Goal: Task Accomplishment & Management: Complete application form

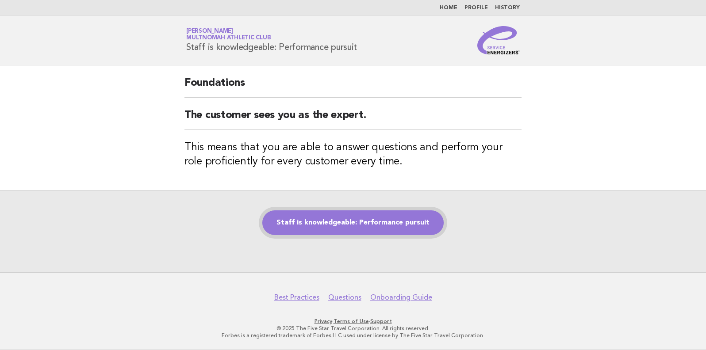
click at [389, 216] on link "Staff is knowledgeable: Performance pursuit" at bounding box center [352, 223] width 181 height 25
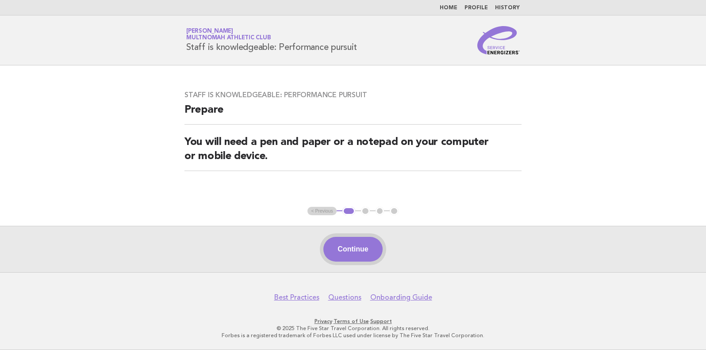
click at [352, 246] on button "Continue" at bounding box center [352, 249] width 59 height 25
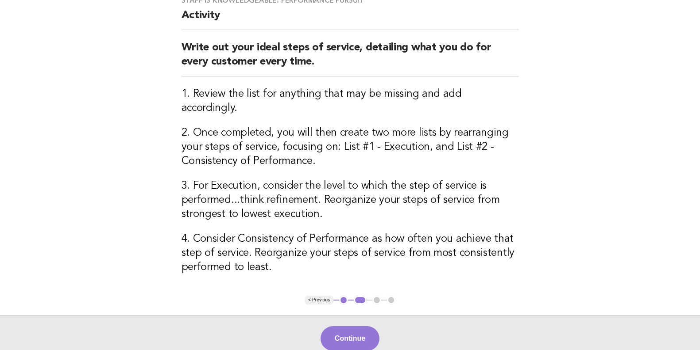
scroll to position [155, 0]
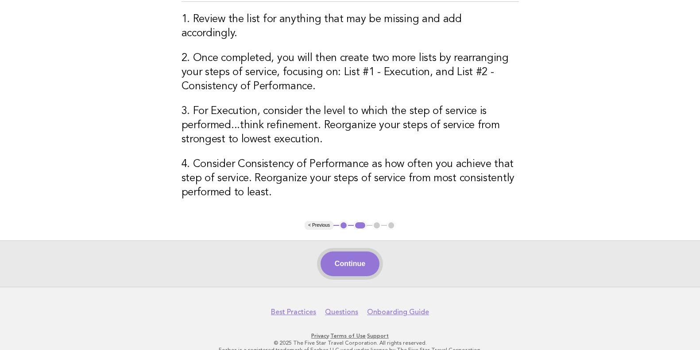
click at [349, 252] on button "Continue" at bounding box center [349, 264] width 59 height 25
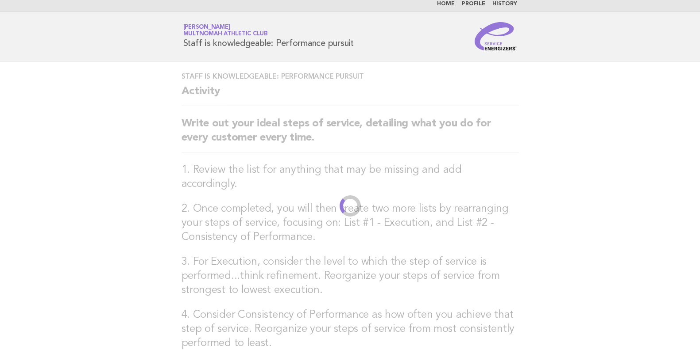
scroll to position [0, 0]
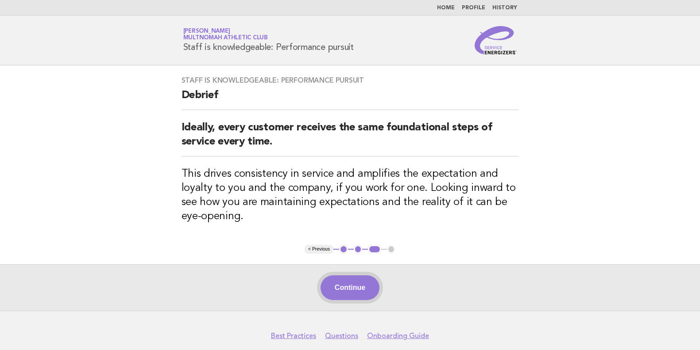
click at [358, 289] on button "Continue" at bounding box center [349, 288] width 59 height 25
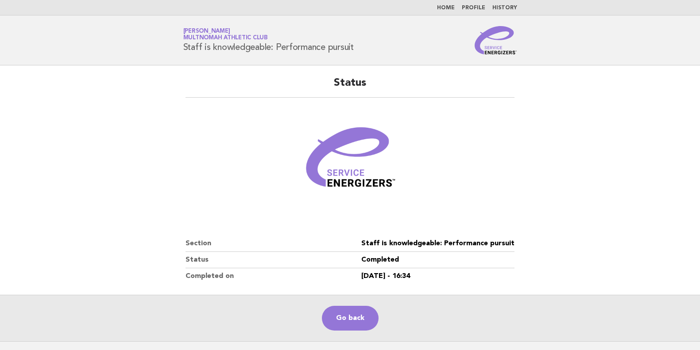
click at [183, 262] on div "Status Section Staff is knowledgeable: Performance pursuit Status Completed Com…" at bounding box center [350, 180] width 350 height 230
